Goal: Use online tool/utility: Utilize a website feature to perform a specific function

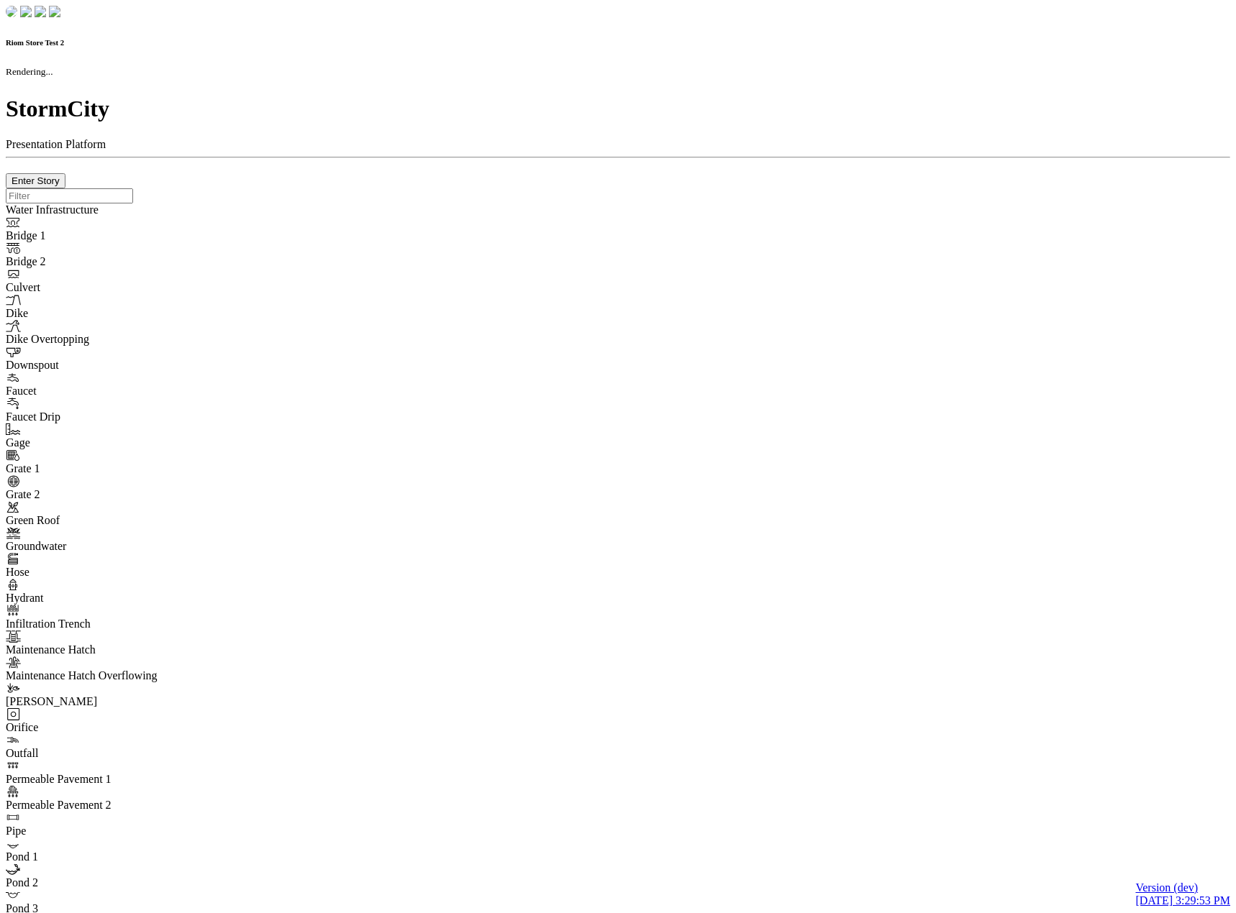
checkbox input "true"
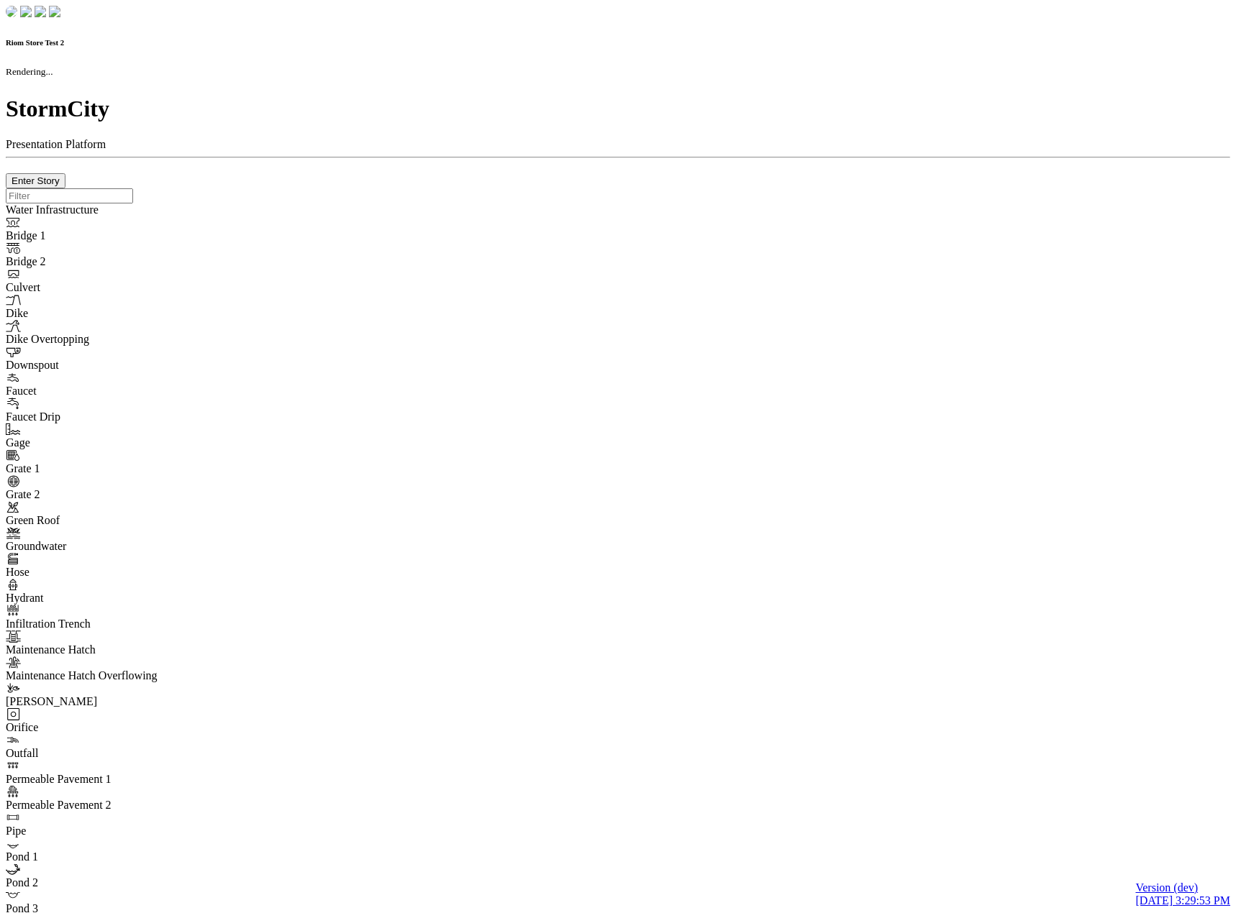
type input "0m"
type textarea "Depth = 0"
checkbox input "true"
select select "CIRCLE"
type input "7"
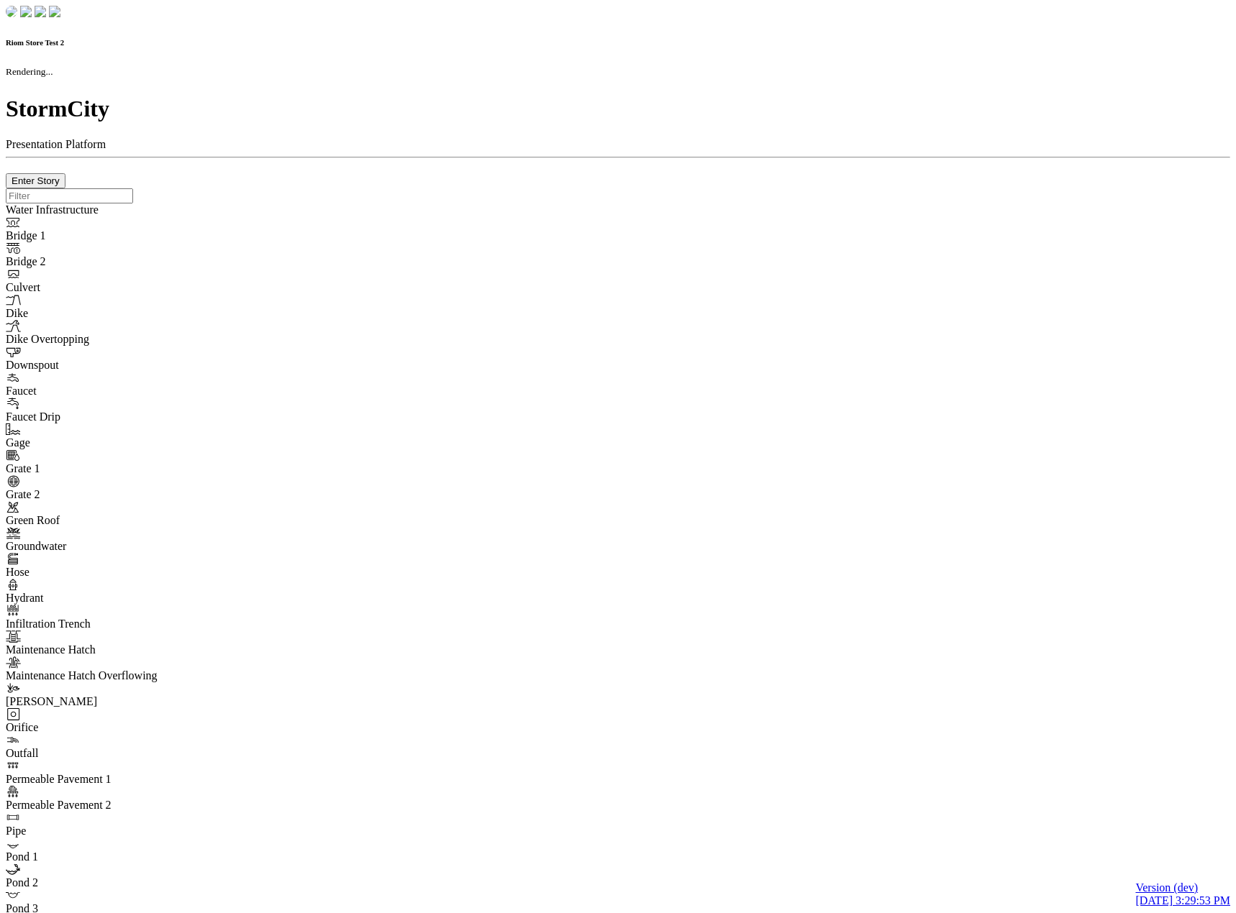
checkbox input "true"
type input "0"
select select "None"
type textarea "<i class="far fa-building"></i>"
type input "7"
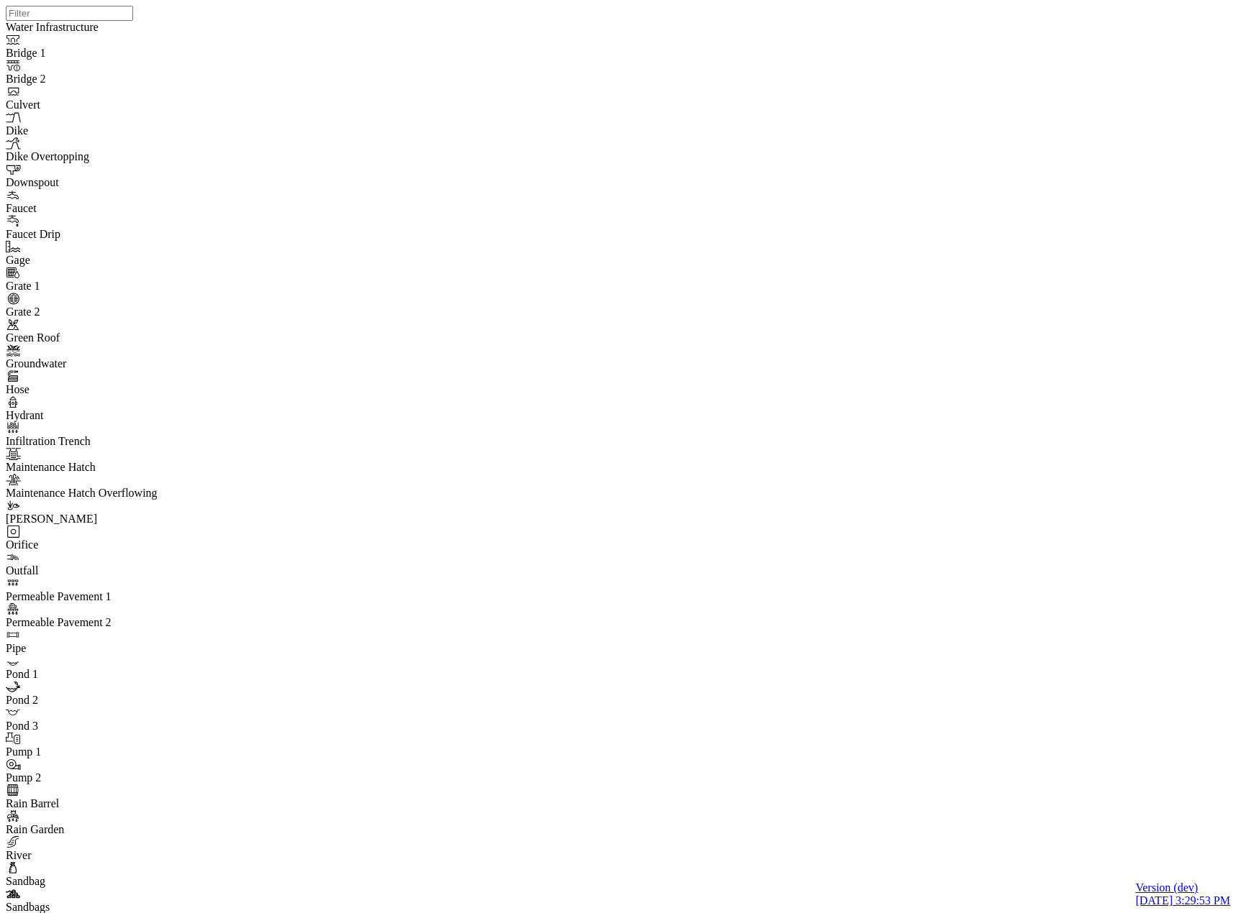
drag, startPoint x: 271, startPoint y: 199, endPoint x: 262, endPoint y: 205, distance: 11.0
click at [925, 550] on div "JC" at bounding box center [624, 438] width 1236 height 877
